Goal: Information Seeking & Learning: Learn about a topic

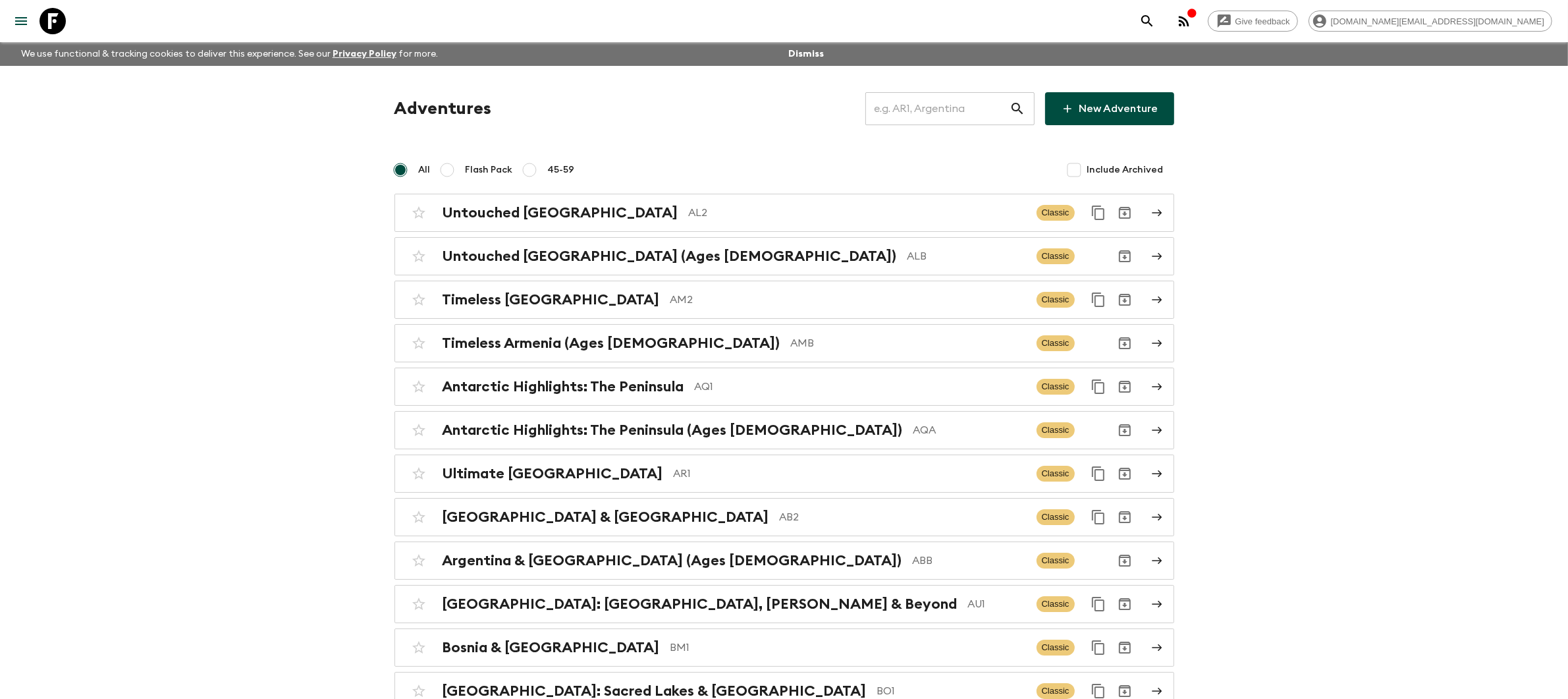
click at [965, 107] on input "text" at bounding box center [938, 109] width 144 height 37
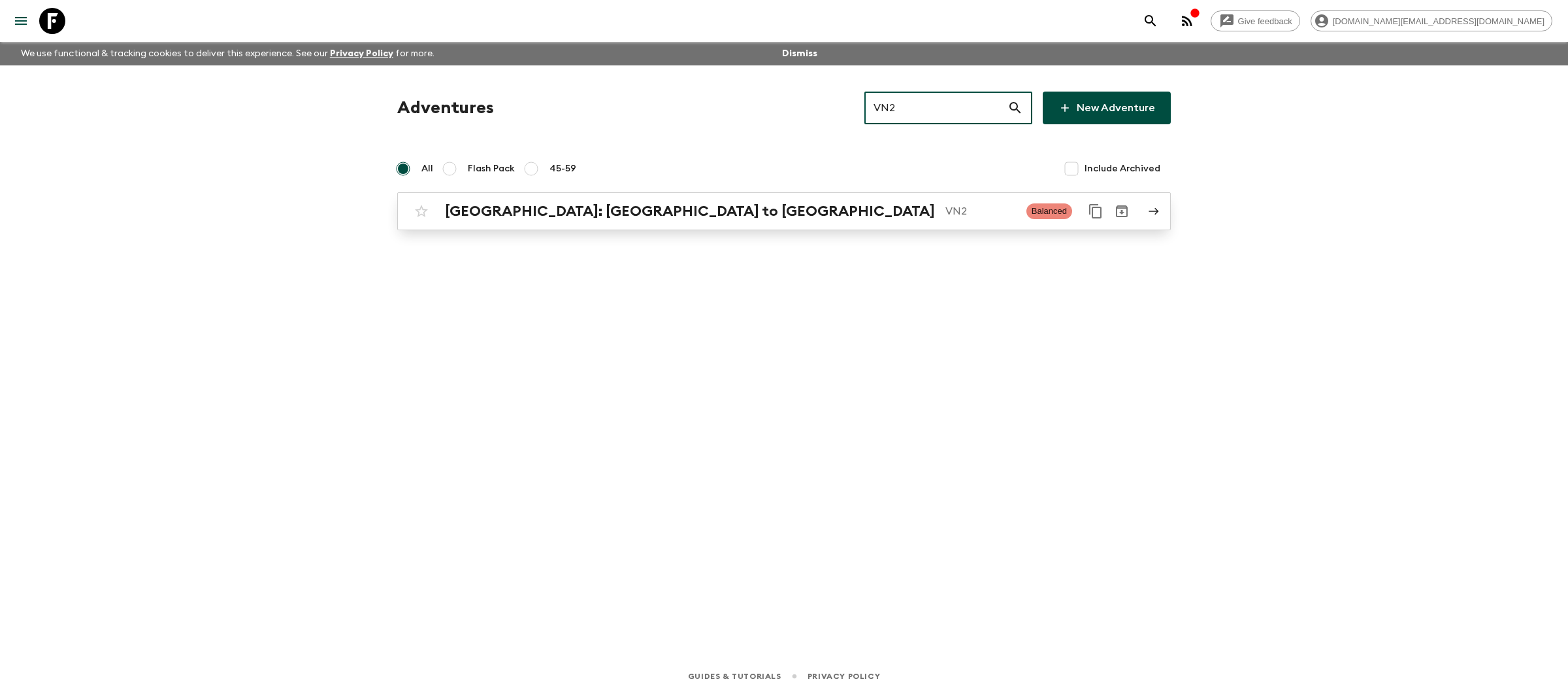
type input "VN2"
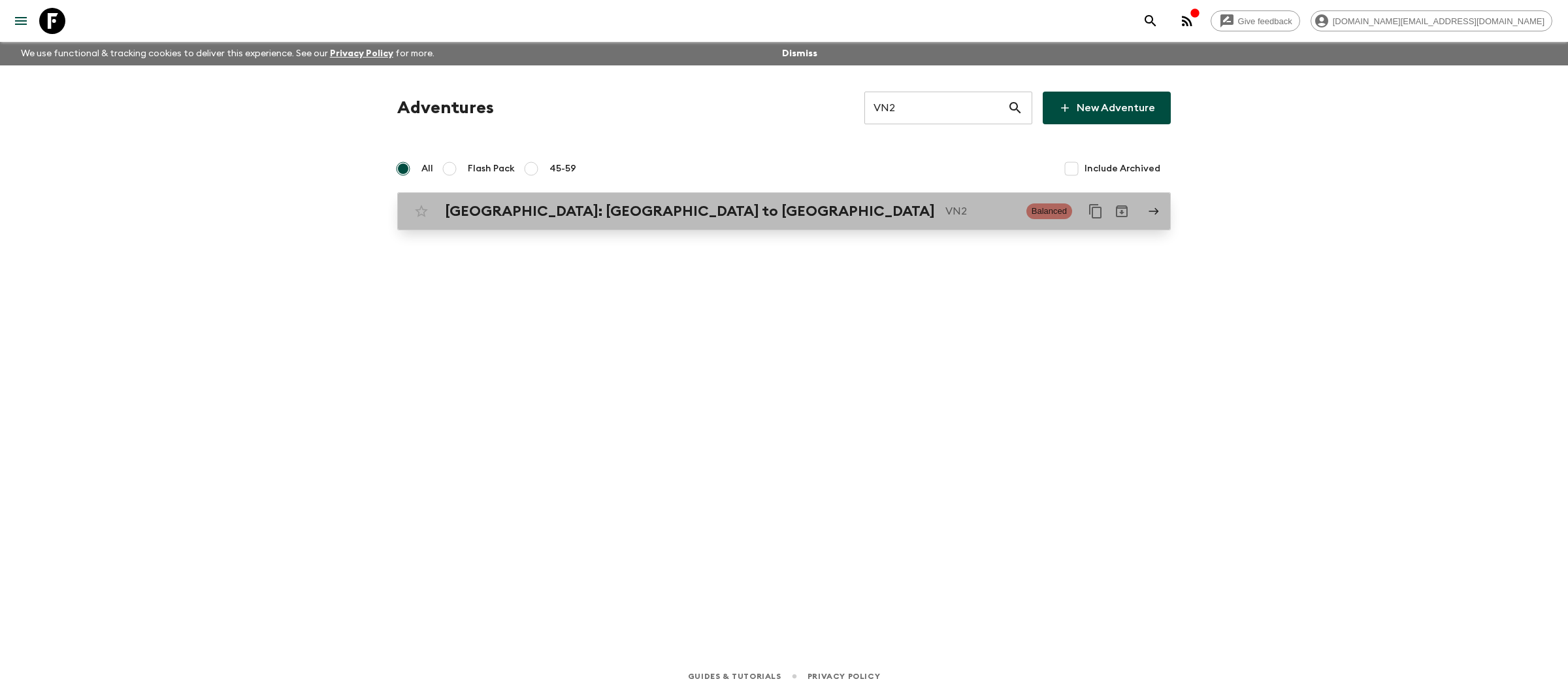
click at [945, 217] on p "VN2" at bounding box center [981, 211] width 71 height 16
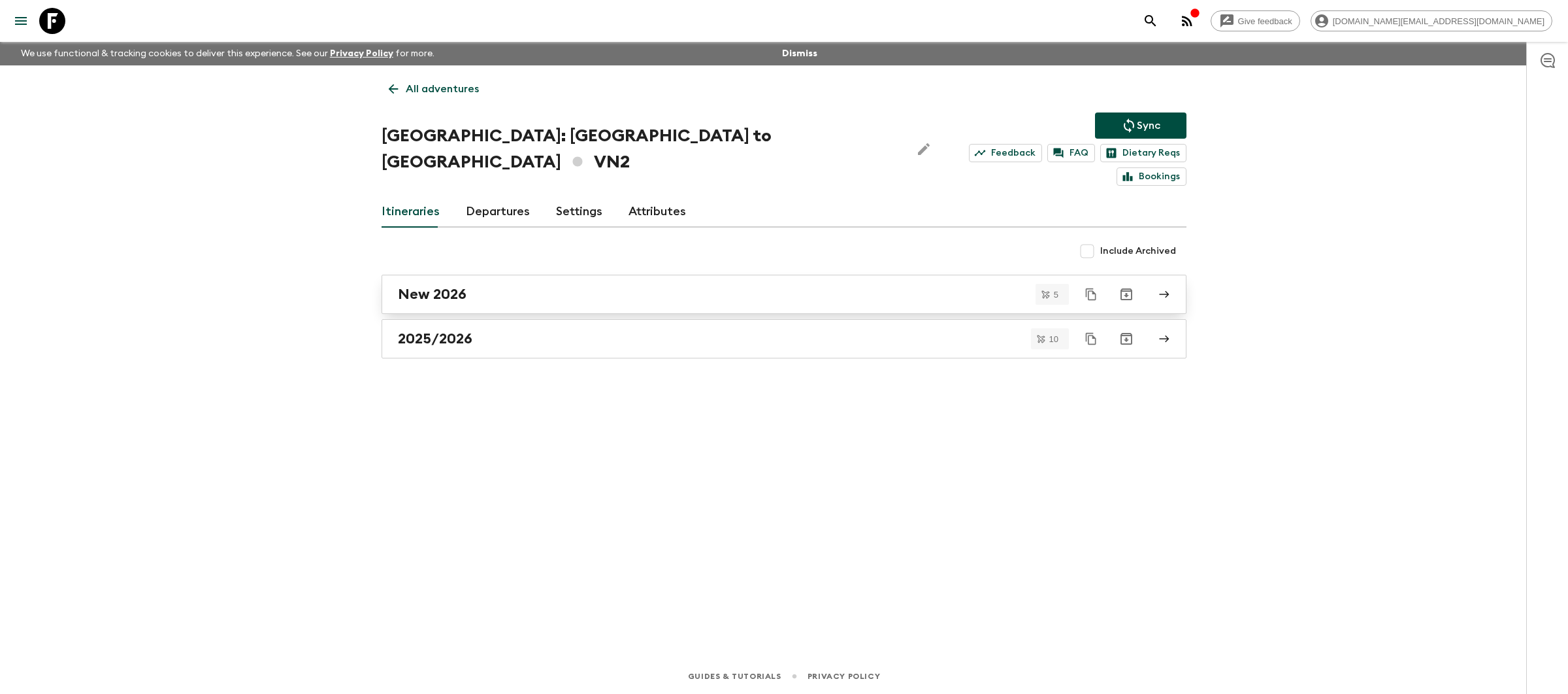
click at [613, 282] on link "New 2026" at bounding box center [784, 295] width 805 height 39
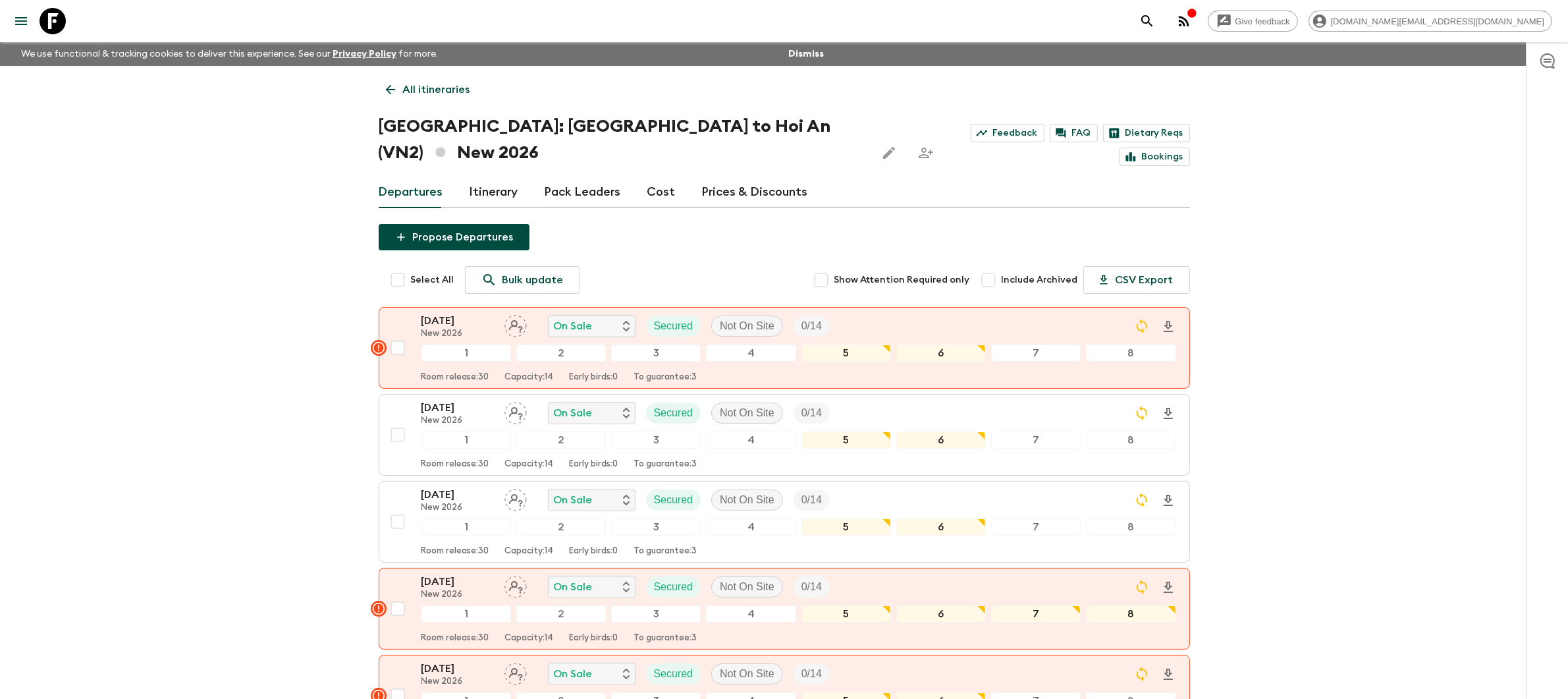
click at [753, 176] on link "Prices & Discounts" at bounding box center [755, 192] width 106 height 32
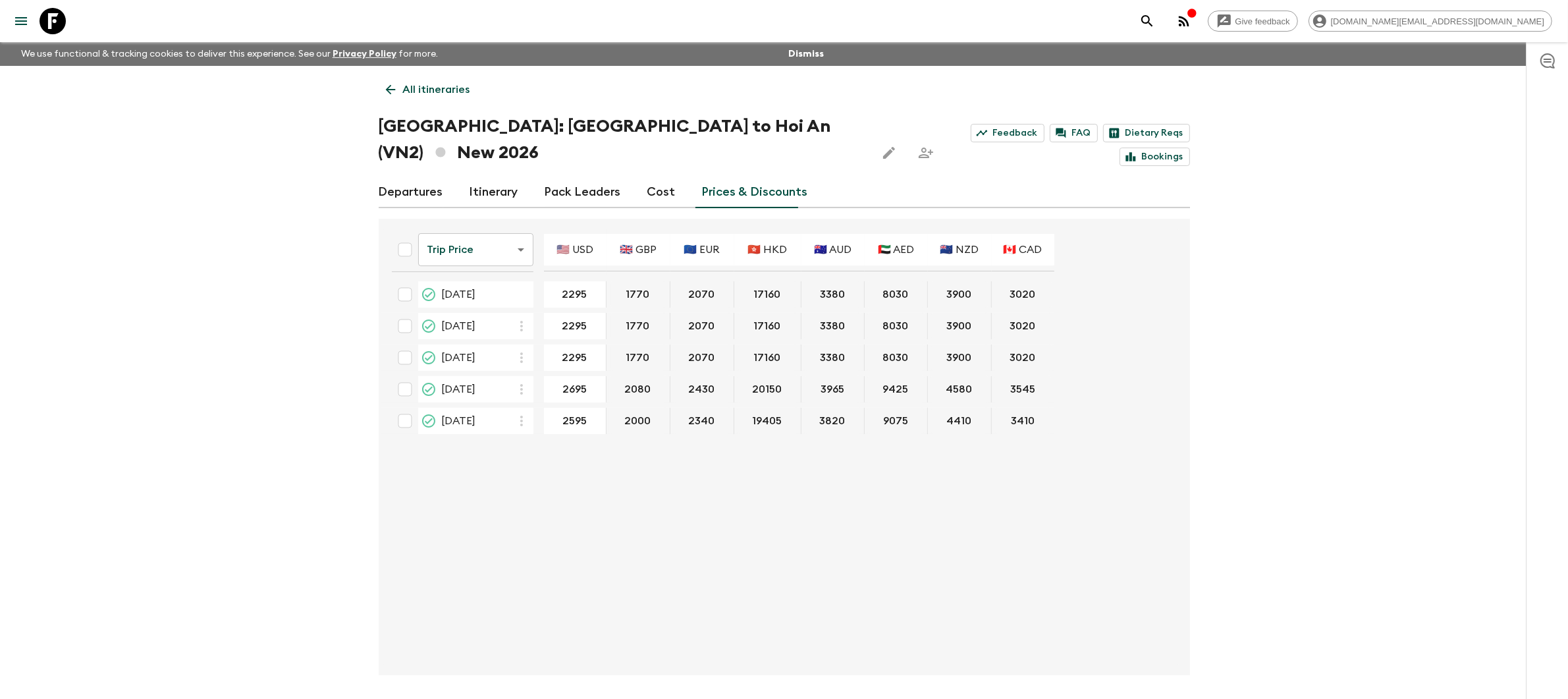
click at [433, 227] on body "Give feedback [DOMAIN_NAME][EMAIL_ADDRESS][DOMAIN_NAME] We use functional & tra…" at bounding box center [784, 373] width 1568 height 747
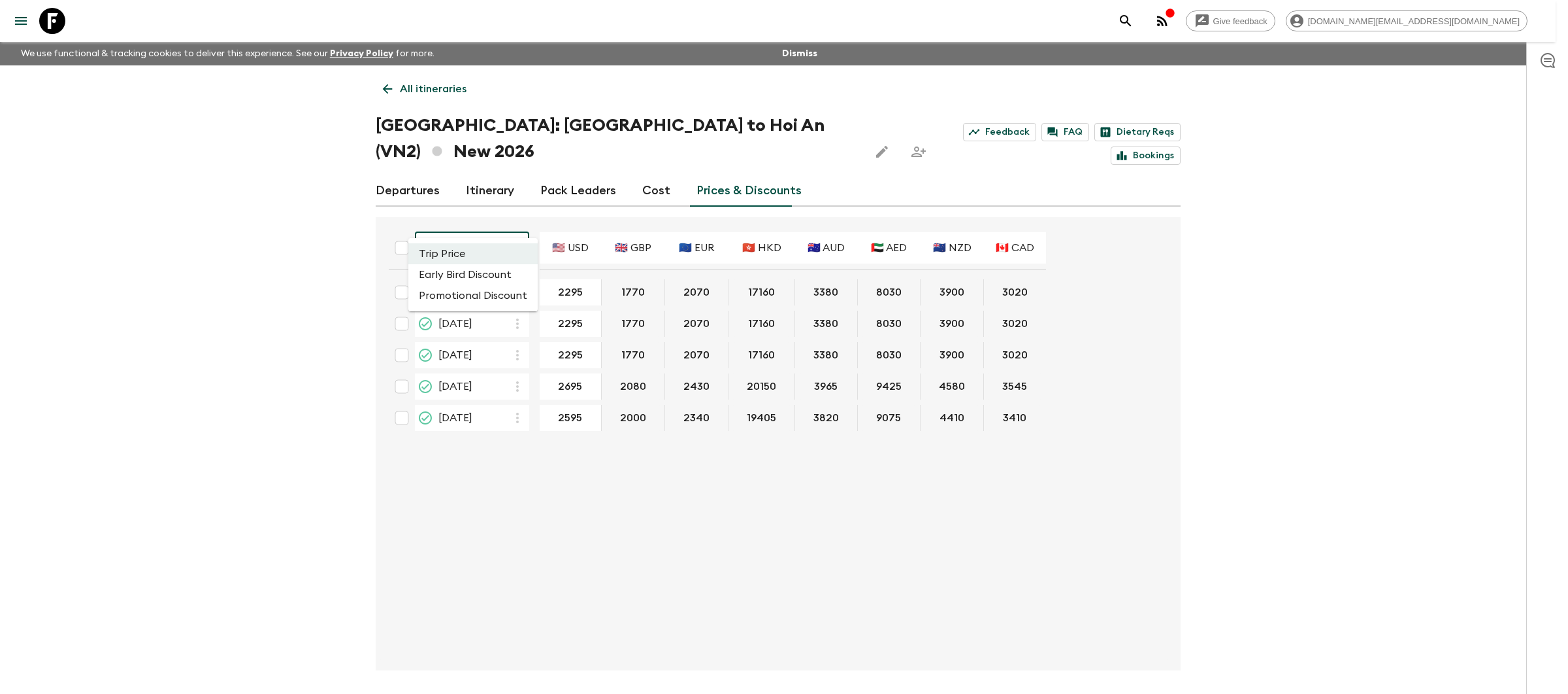
click at [461, 220] on div at bounding box center [784, 347] width 1568 height 694
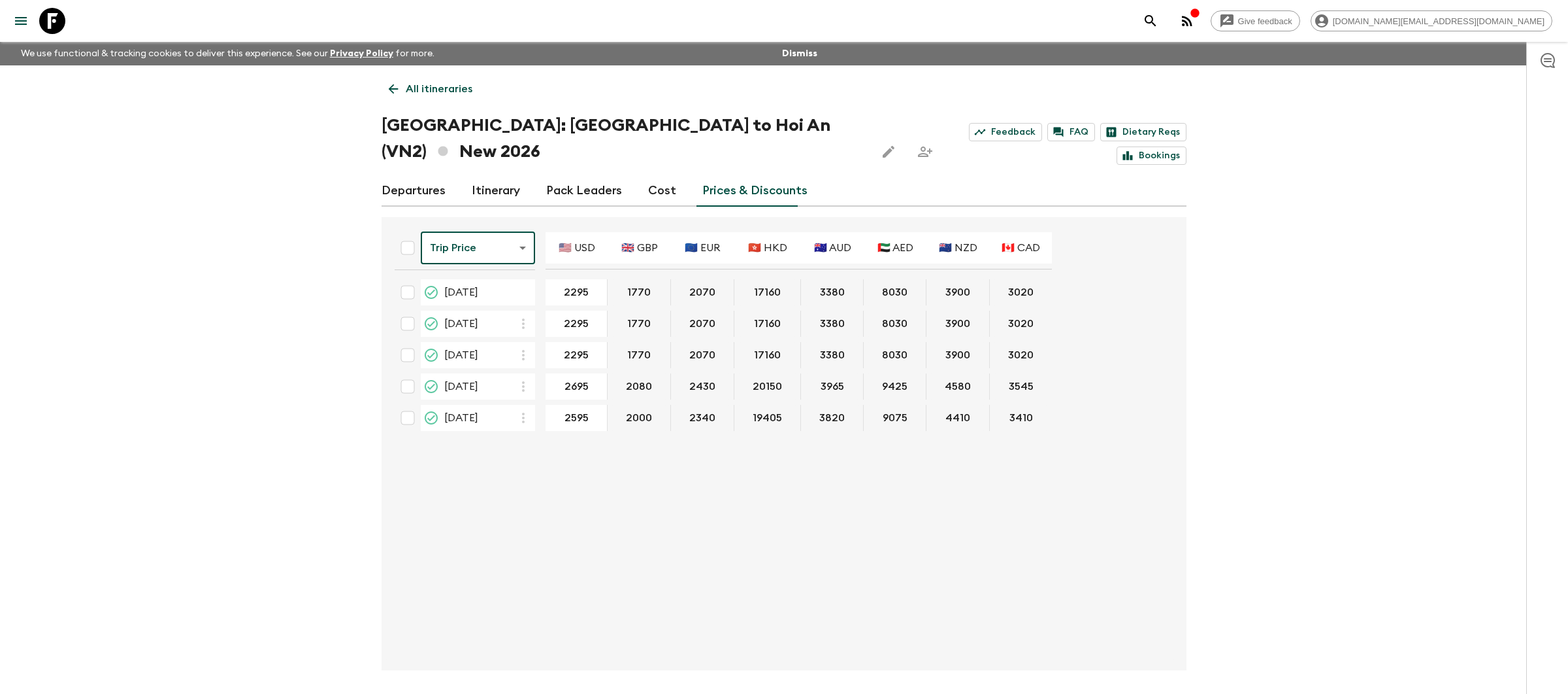
click at [497, 222] on body "Give feedback [DOMAIN_NAME][EMAIL_ADDRESS][DOMAIN_NAME] We use functional & tra…" at bounding box center [784, 371] width 1568 height 742
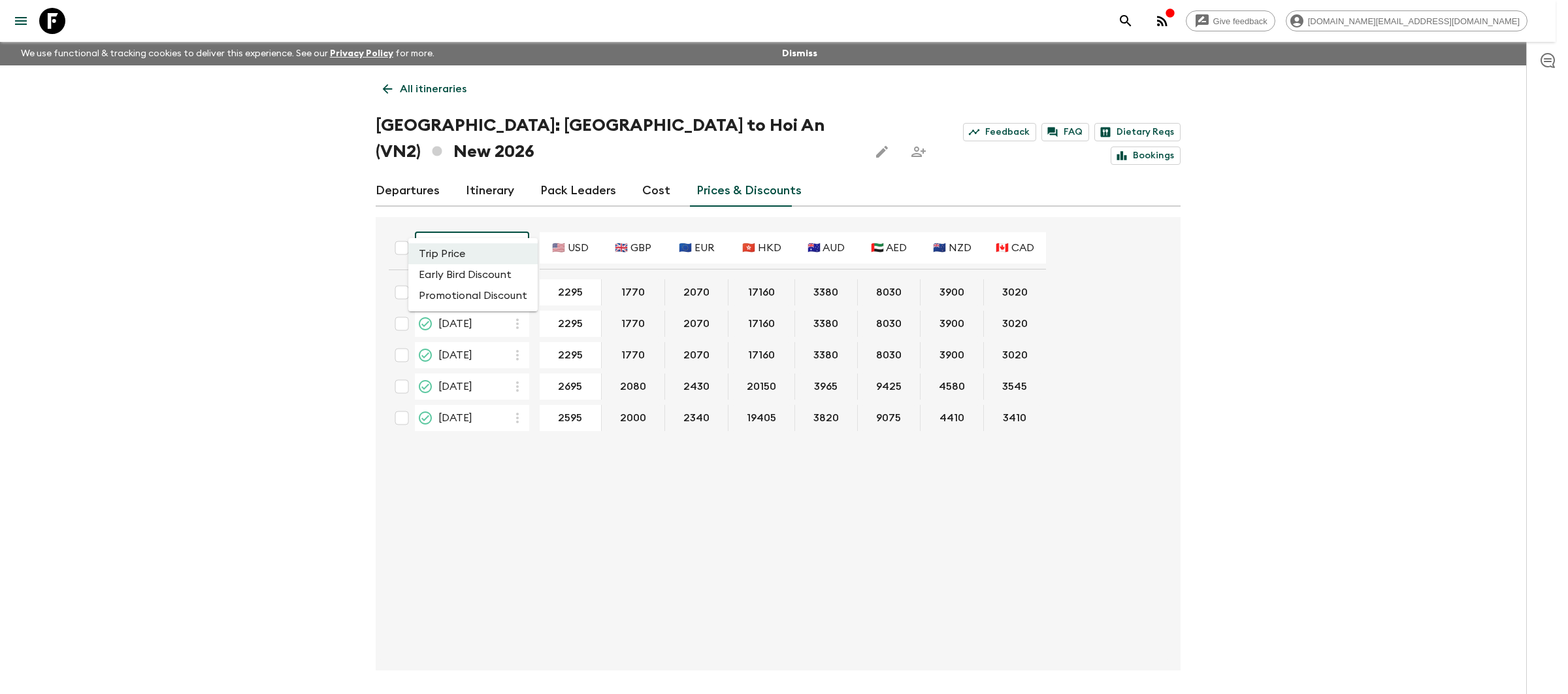
click at [650, 166] on div at bounding box center [784, 347] width 1568 height 694
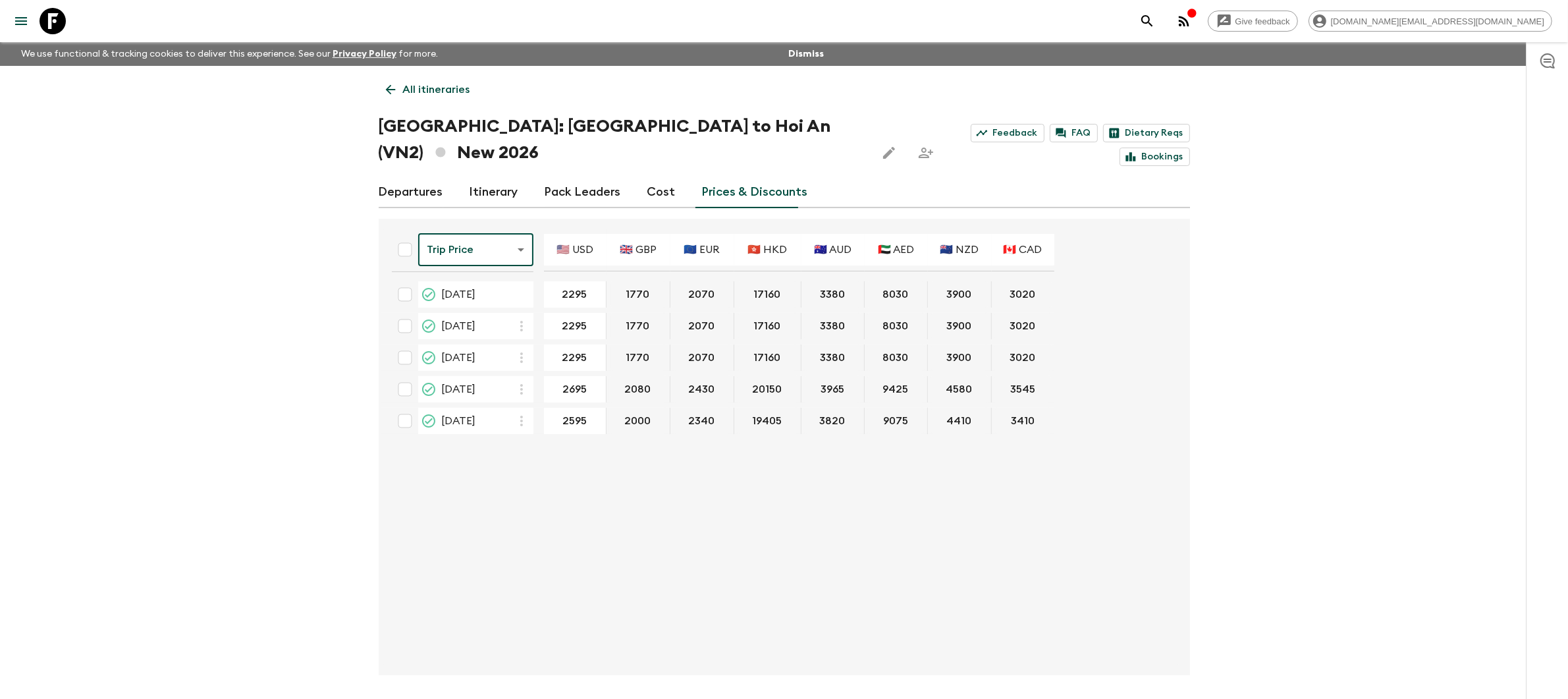
click at [655, 176] on link "Cost" at bounding box center [661, 192] width 28 height 32
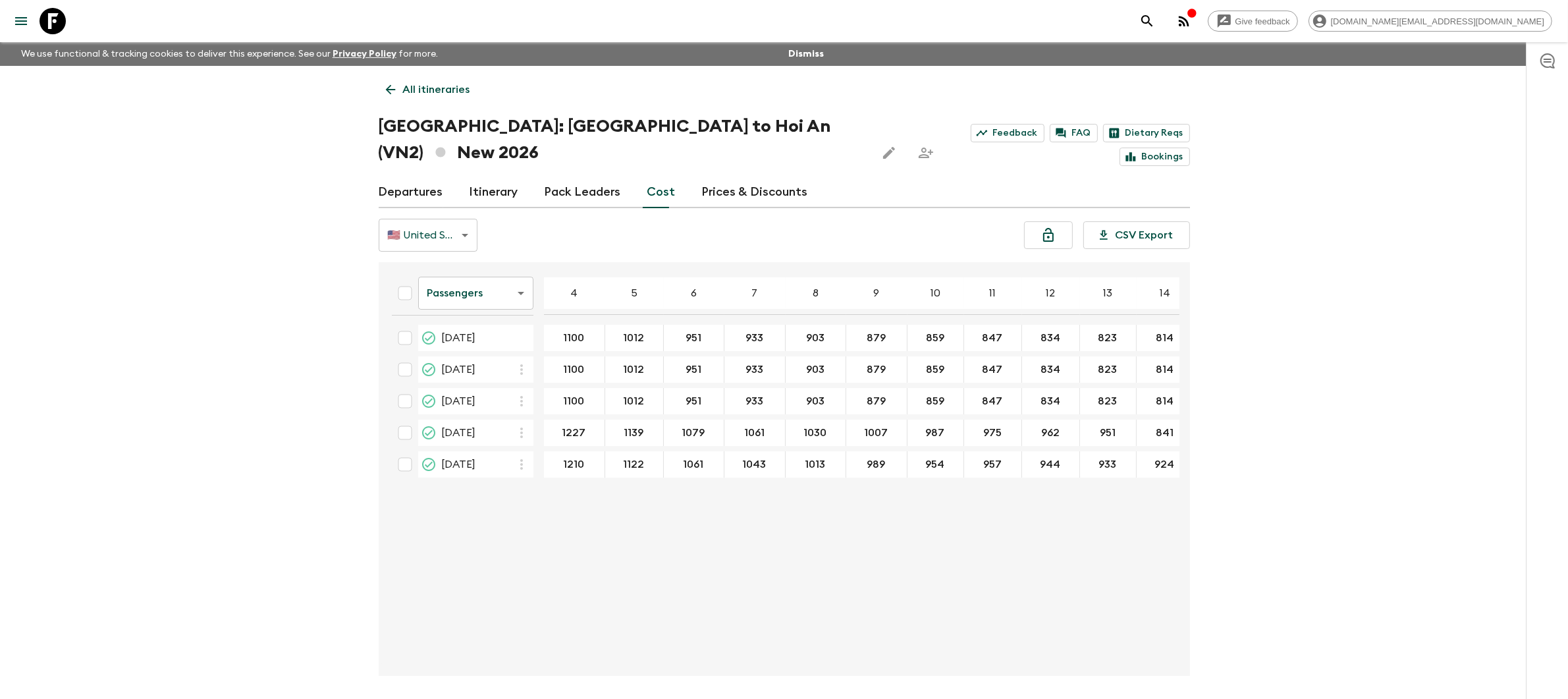
click at [468, 272] on body "Give feedback [DOMAIN_NAME][EMAIL_ADDRESS][DOMAIN_NAME] We use functional & tra…" at bounding box center [784, 374] width 1568 height 748
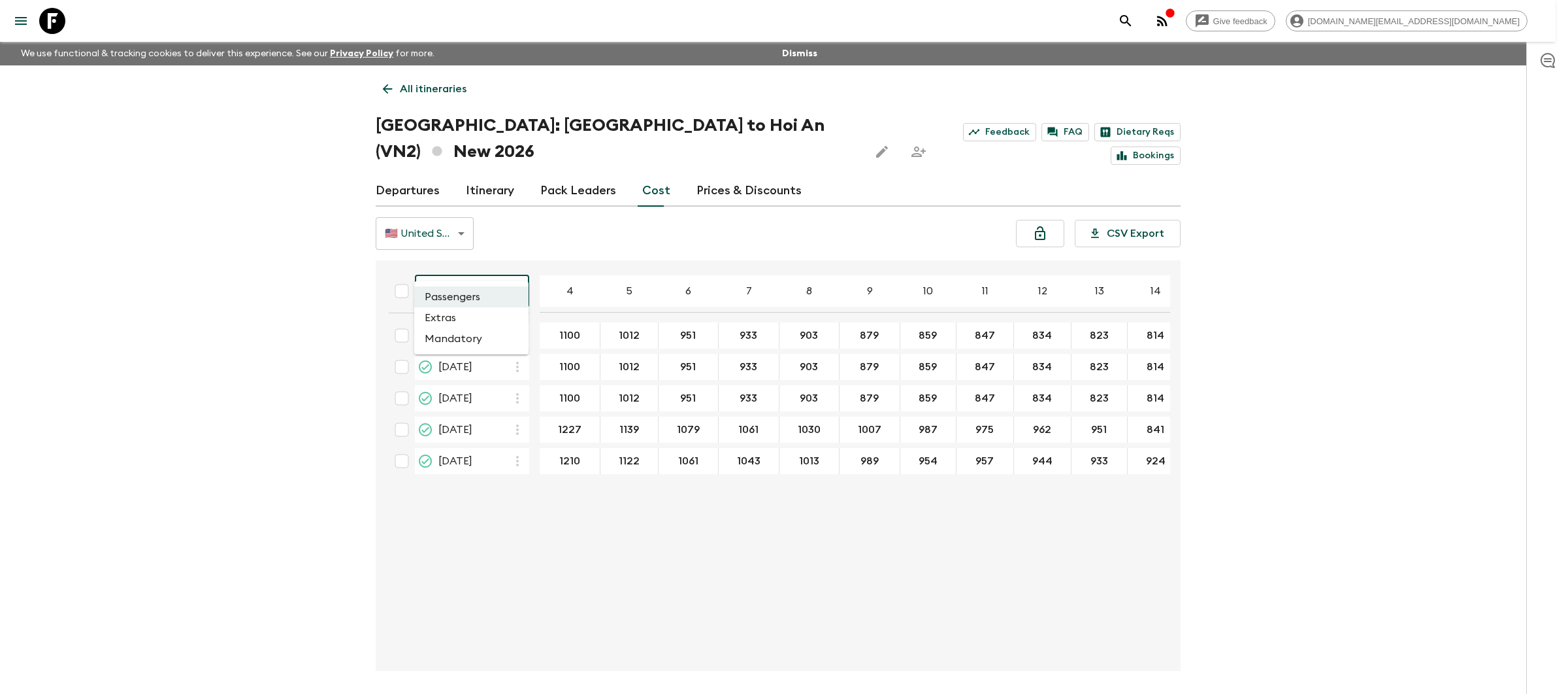
click at [486, 324] on li "Extras" at bounding box center [471, 318] width 114 height 21
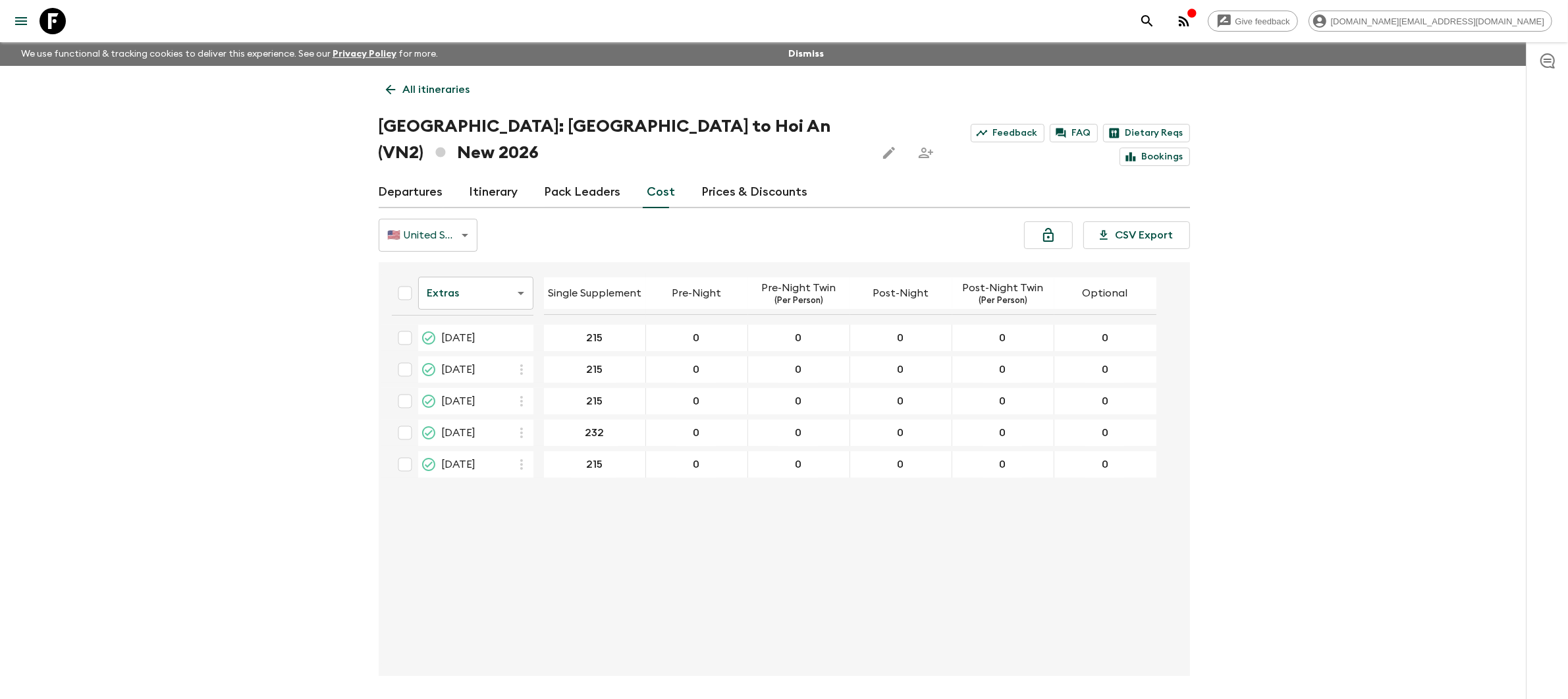
click at [447, 89] on p "All itineraries" at bounding box center [437, 90] width 67 height 16
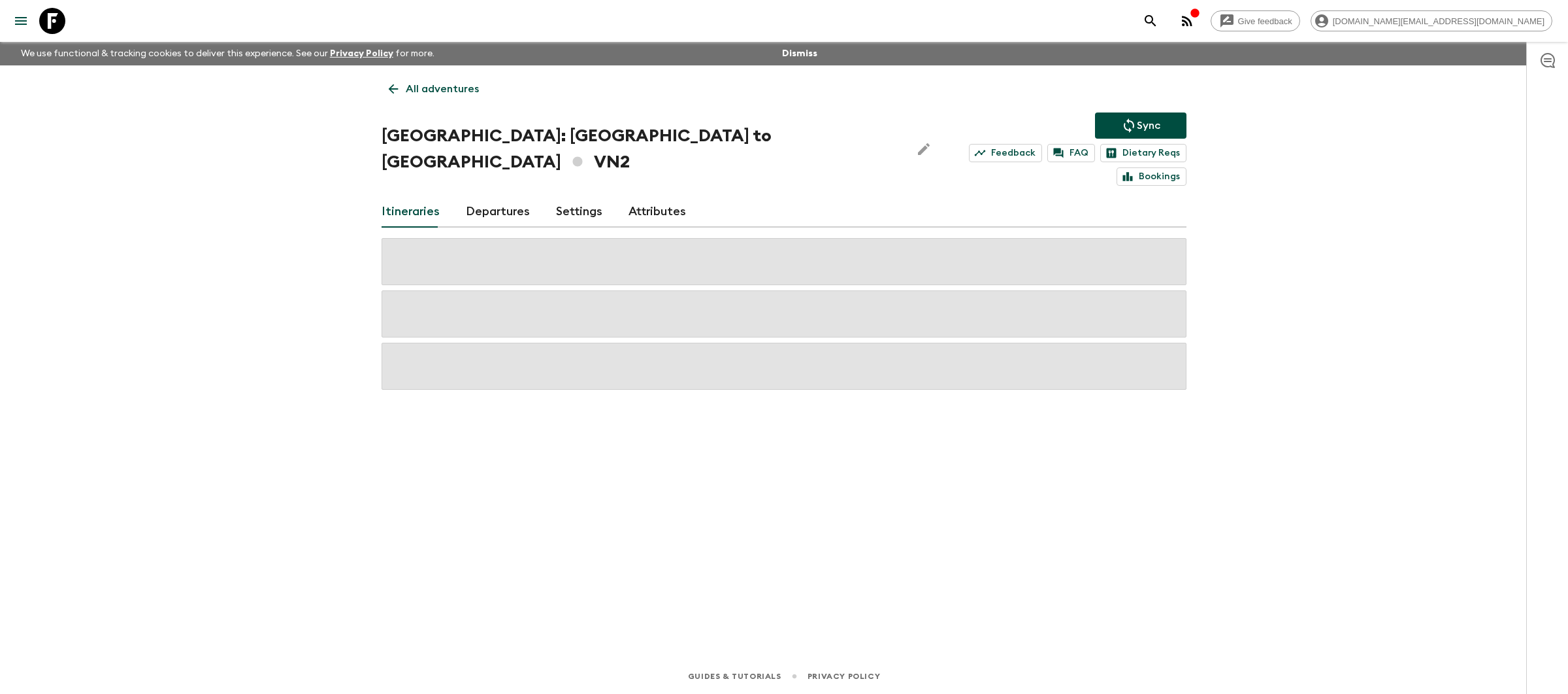
click at [426, 90] on p "All adventures" at bounding box center [442, 89] width 73 height 16
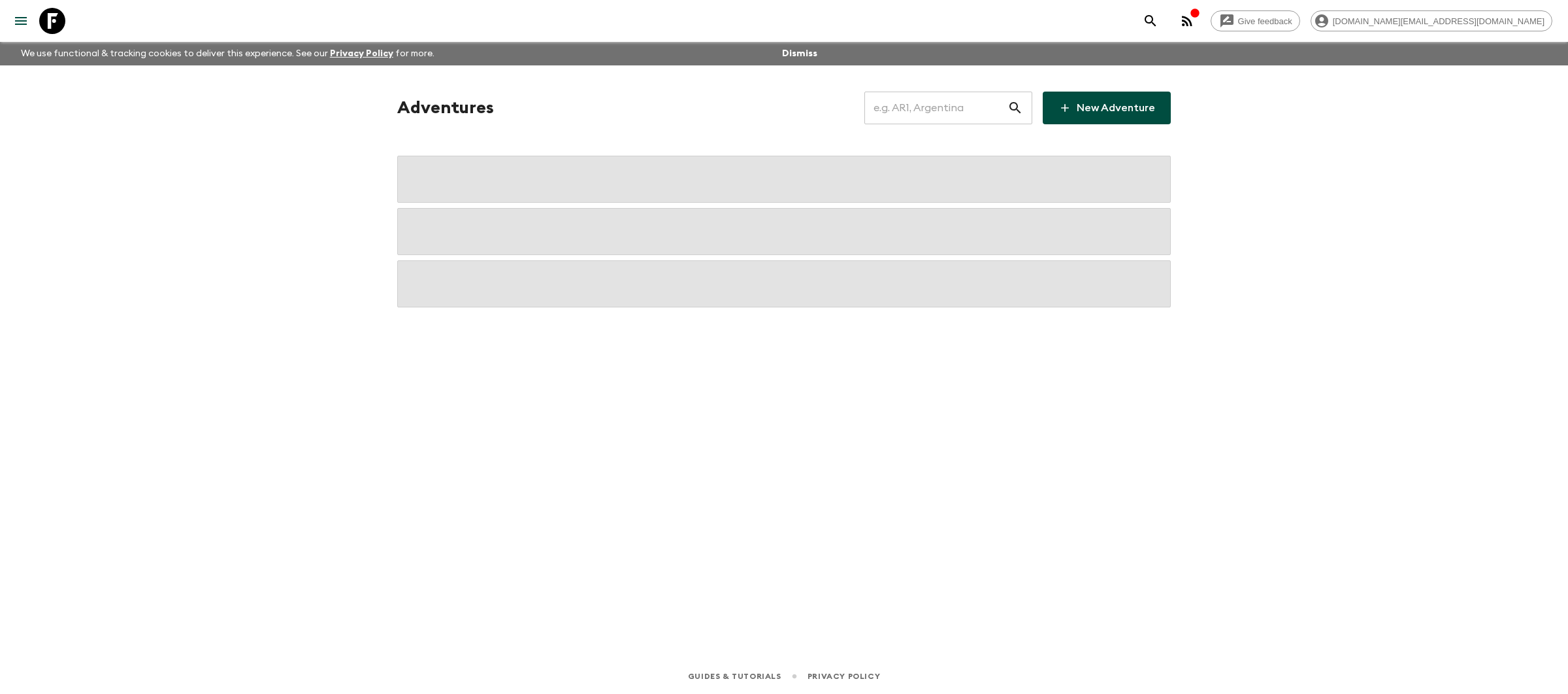
click at [912, 104] on input "text" at bounding box center [936, 108] width 143 height 37
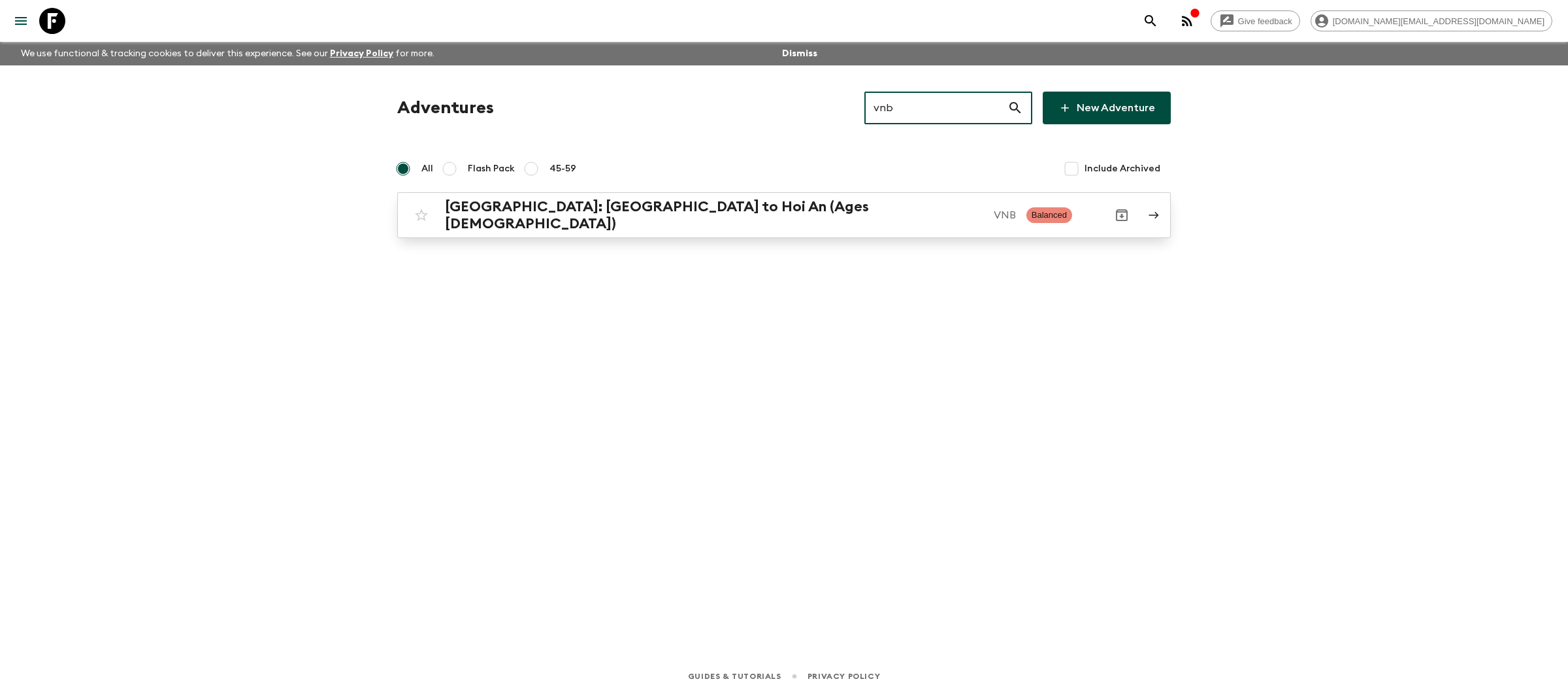
type input "vnb"
click at [833, 200] on div "[GEOGRAPHIC_DATA]: [GEOGRAPHIC_DATA] to Hoi An (Ages [DEMOGRAPHIC_DATA]) VNB Ba…" at bounding box center [758, 215] width 701 height 34
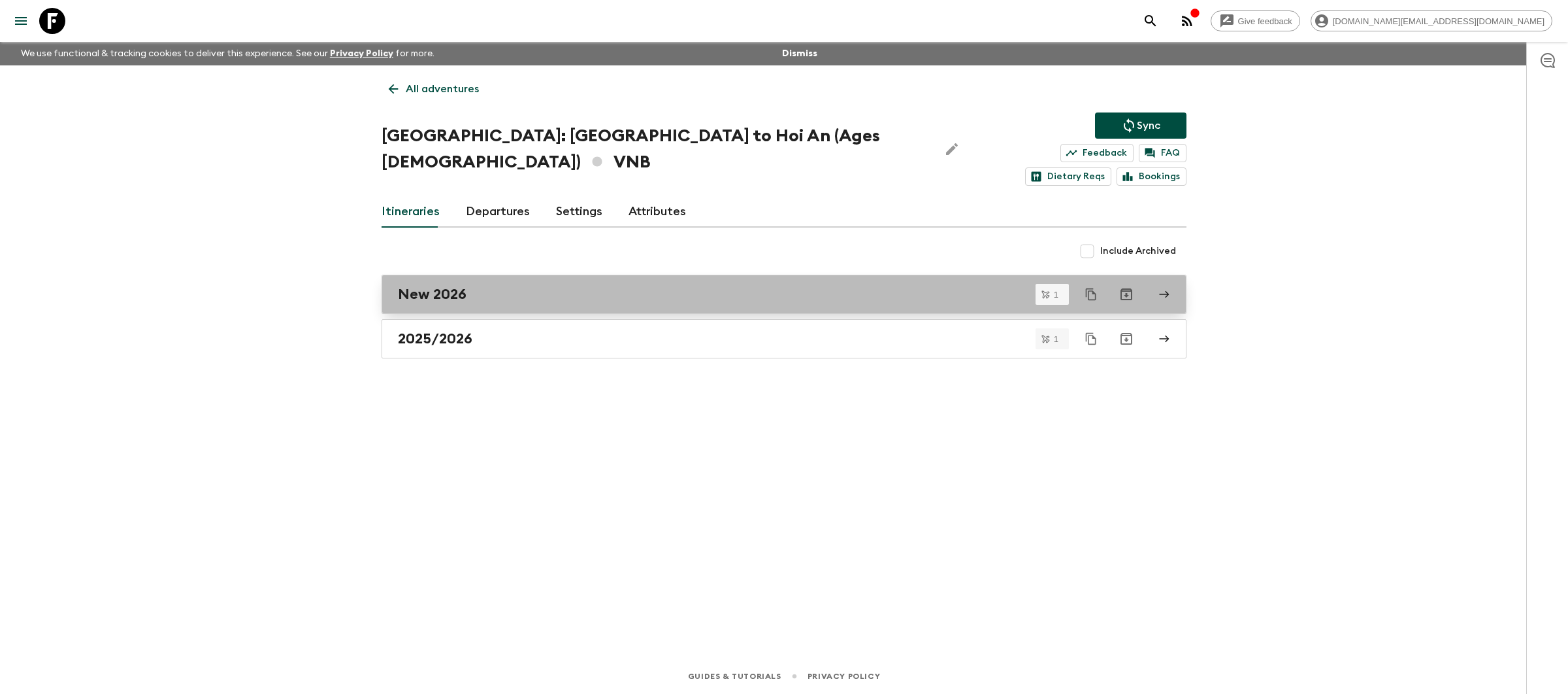
click at [612, 286] on div "New 2026" at bounding box center [772, 295] width 747 height 17
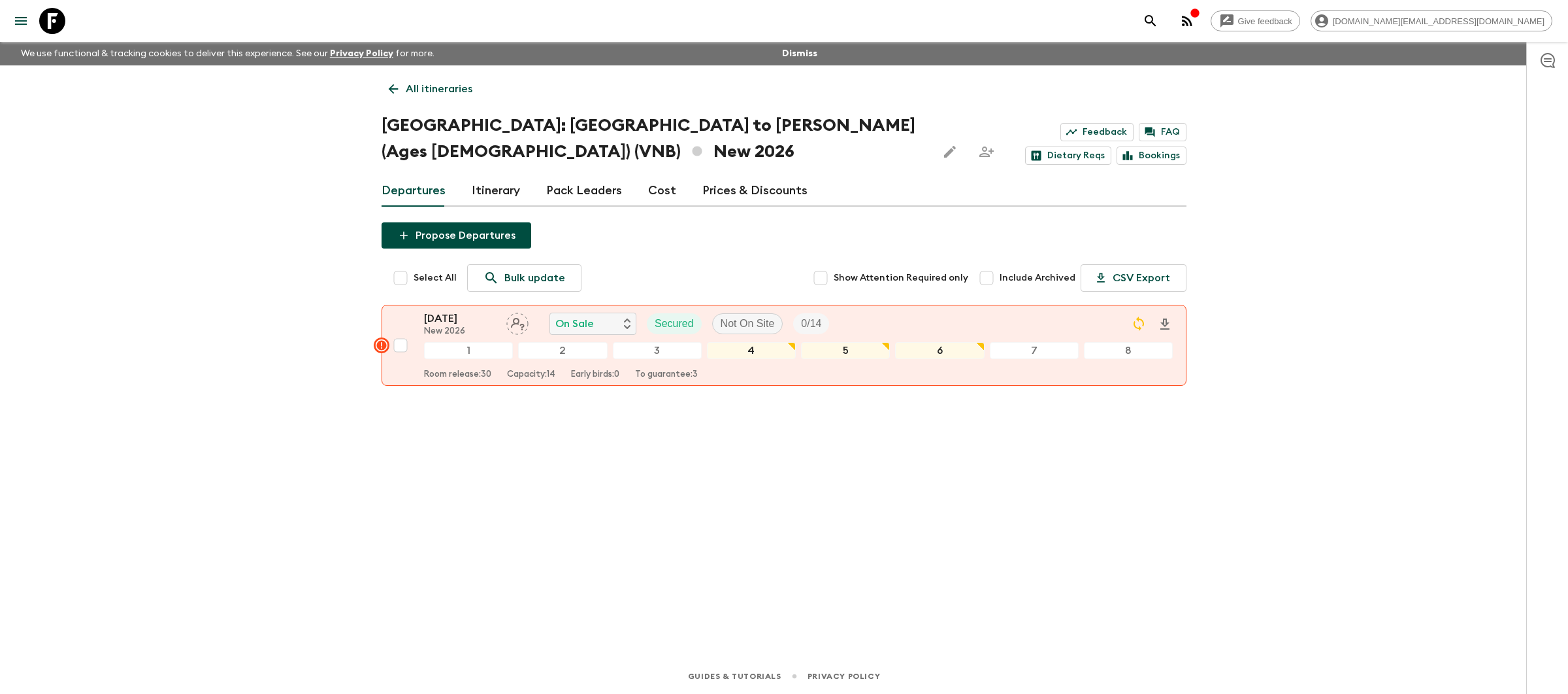
click at [742, 187] on link "Prices & Discounts" at bounding box center [755, 191] width 105 height 31
